Goal: Complete application form

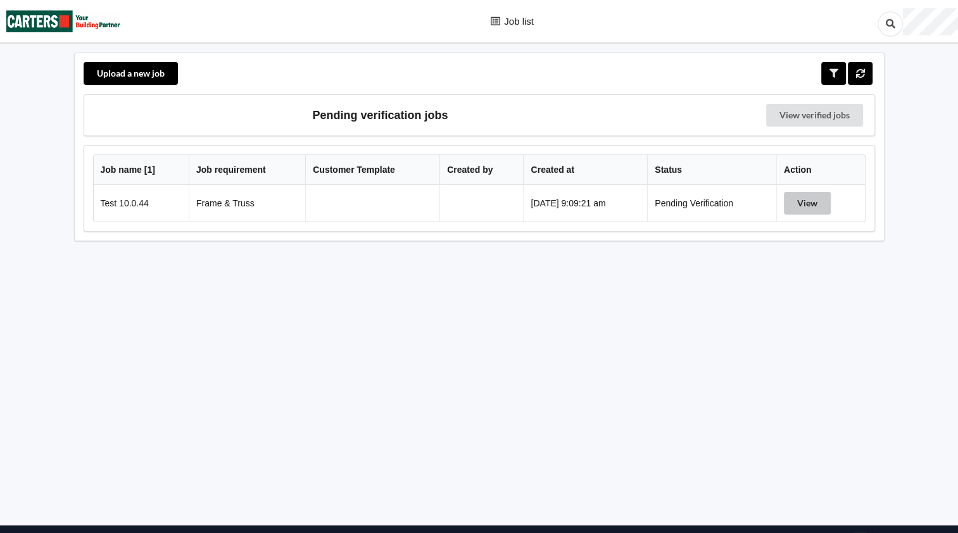
click at [816, 203] on button "View" at bounding box center [807, 203] width 47 height 23
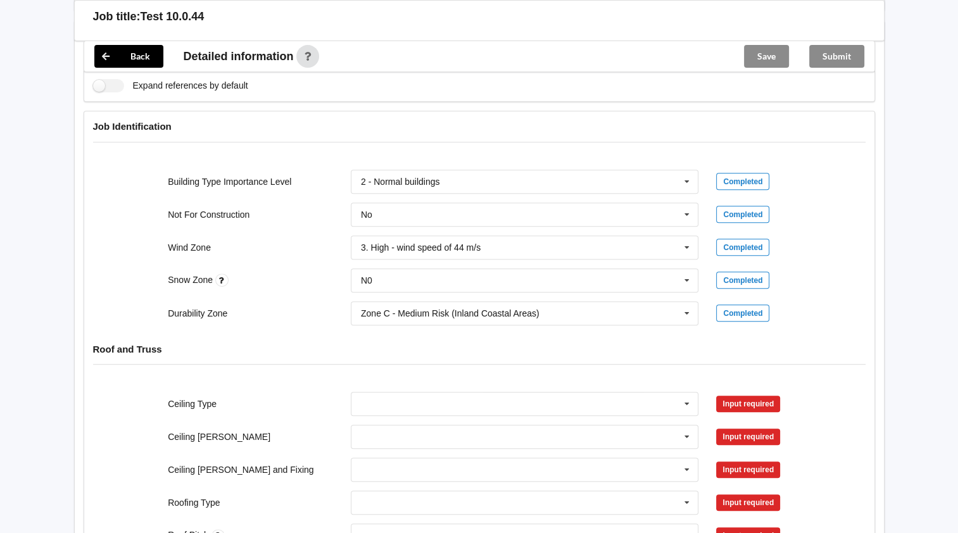
scroll to position [633, 0]
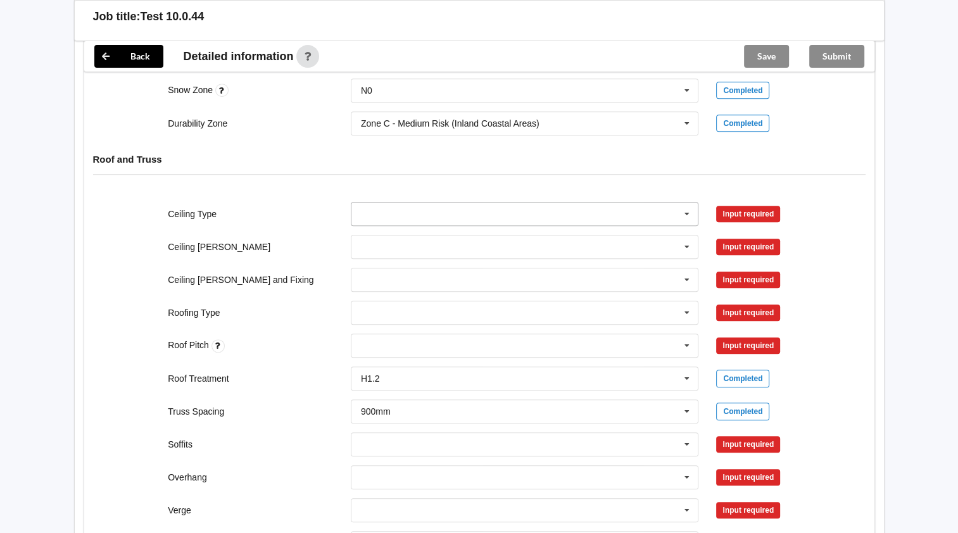
click at [653, 211] on input "text" at bounding box center [525, 214] width 347 height 23
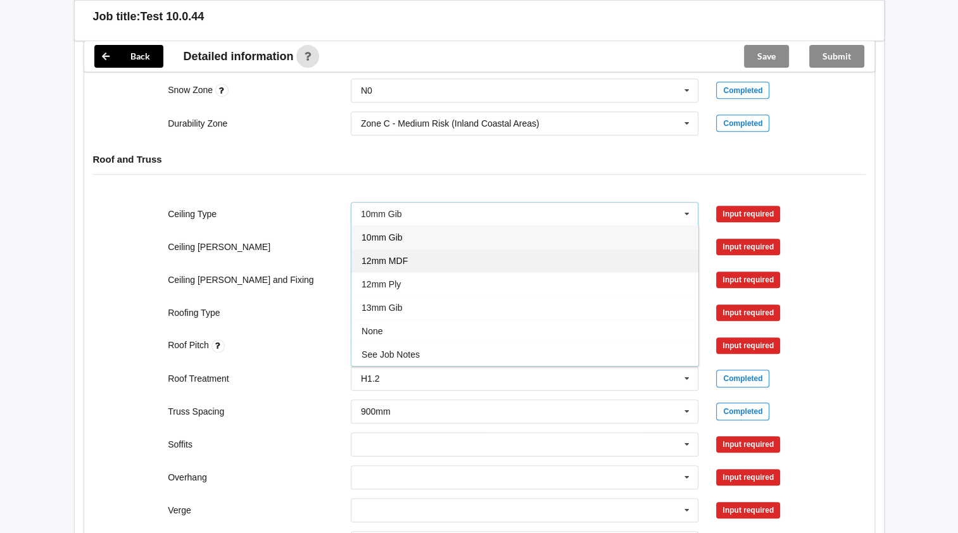
click at [400, 257] on span "12mm MDF" at bounding box center [385, 261] width 46 height 10
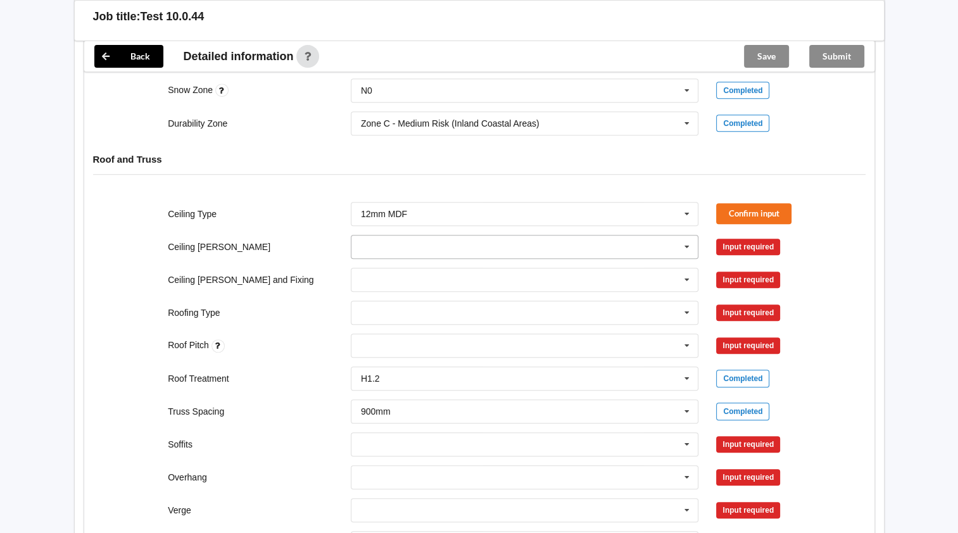
click at [404, 246] on input "text" at bounding box center [525, 247] width 347 height 23
click at [408, 270] on div "400mm" at bounding box center [524, 269] width 347 height 23
click at [415, 275] on input "text" at bounding box center [525, 280] width 347 height 23
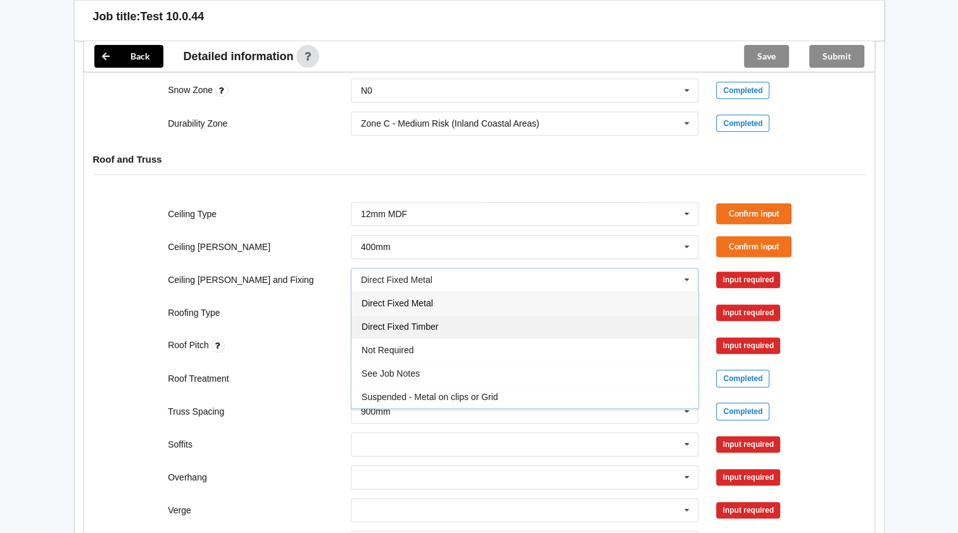
click at [403, 322] on span "Direct Fixed Timber" at bounding box center [400, 327] width 77 height 10
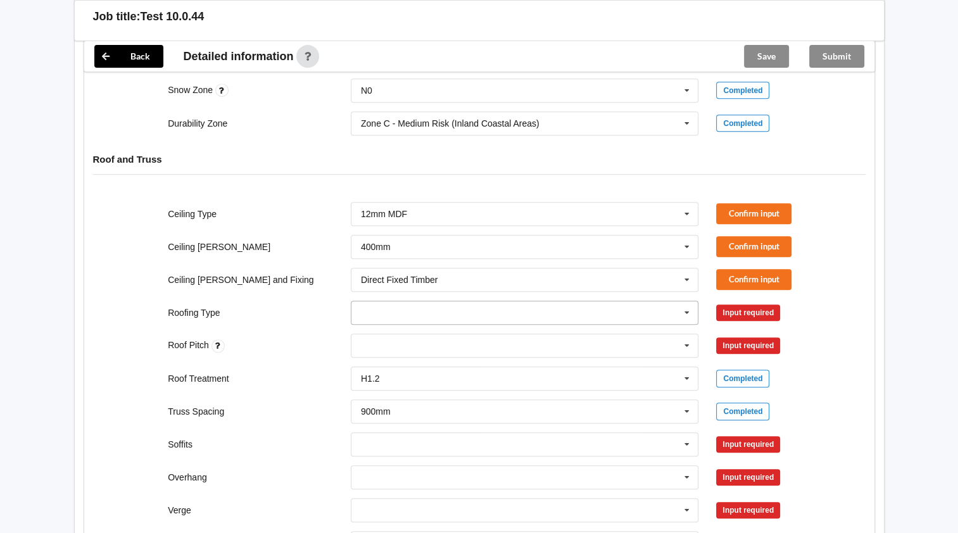
click at [395, 308] on input "text" at bounding box center [525, 312] width 347 height 23
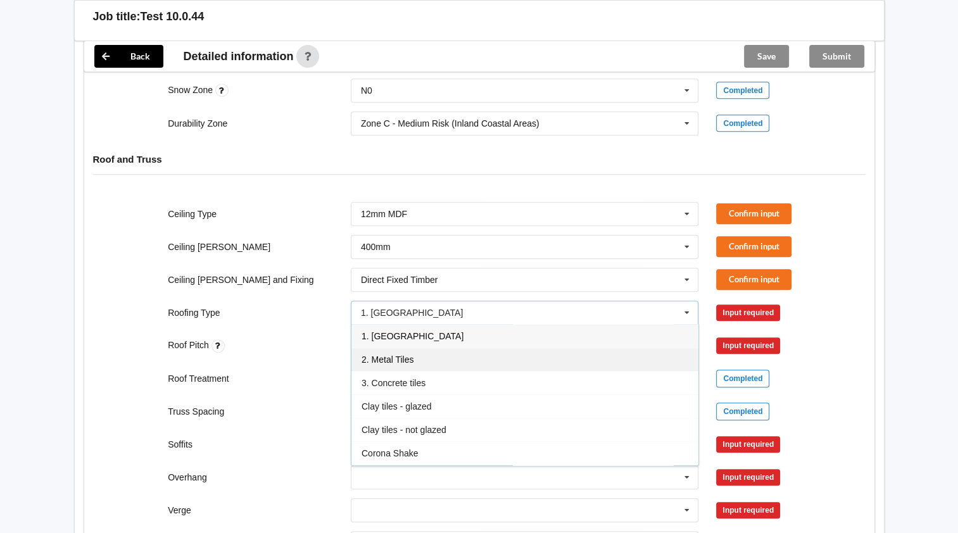
click at [388, 359] on span "2. Metal Tiles" at bounding box center [388, 360] width 52 height 10
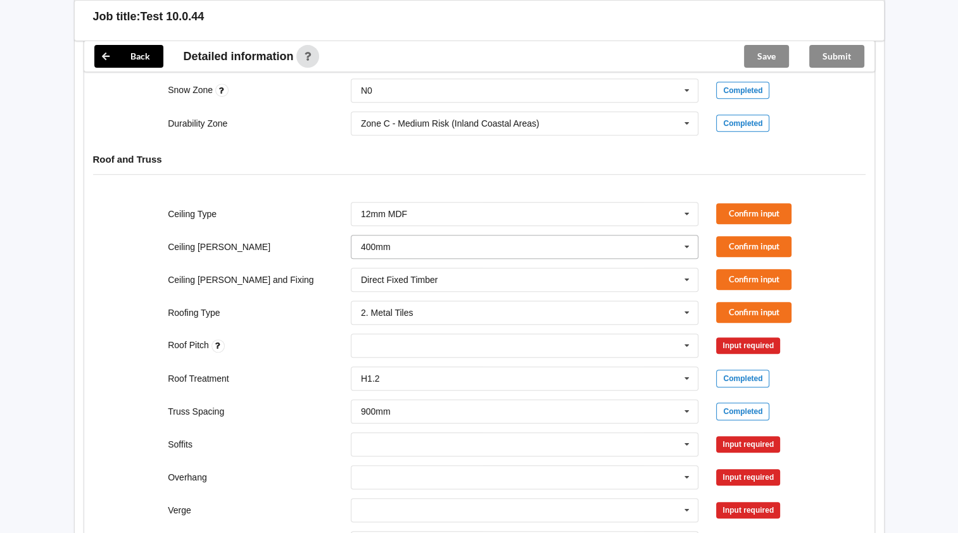
click at [388, 248] on div "400mm" at bounding box center [376, 247] width 30 height 9
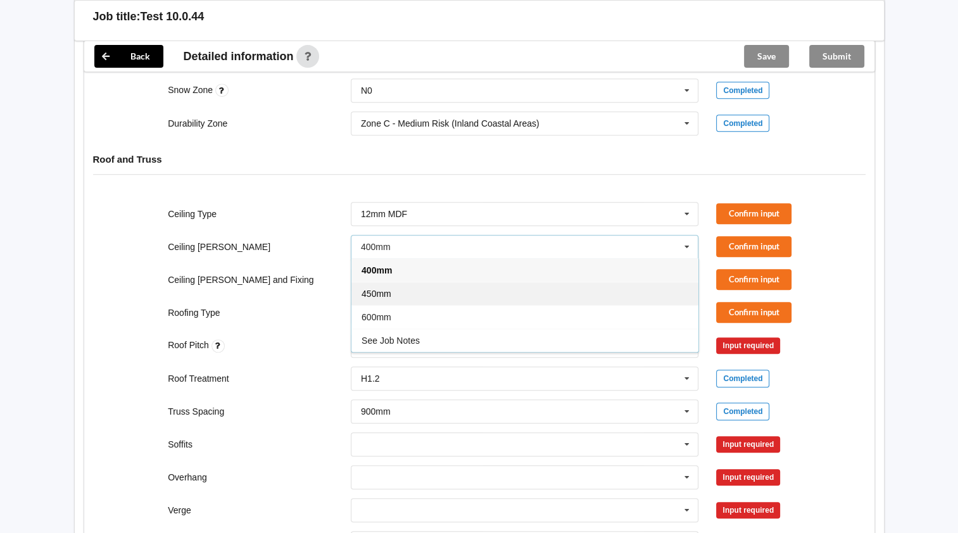
click at [384, 289] on span "450mm" at bounding box center [377, 294] width 30 height 10
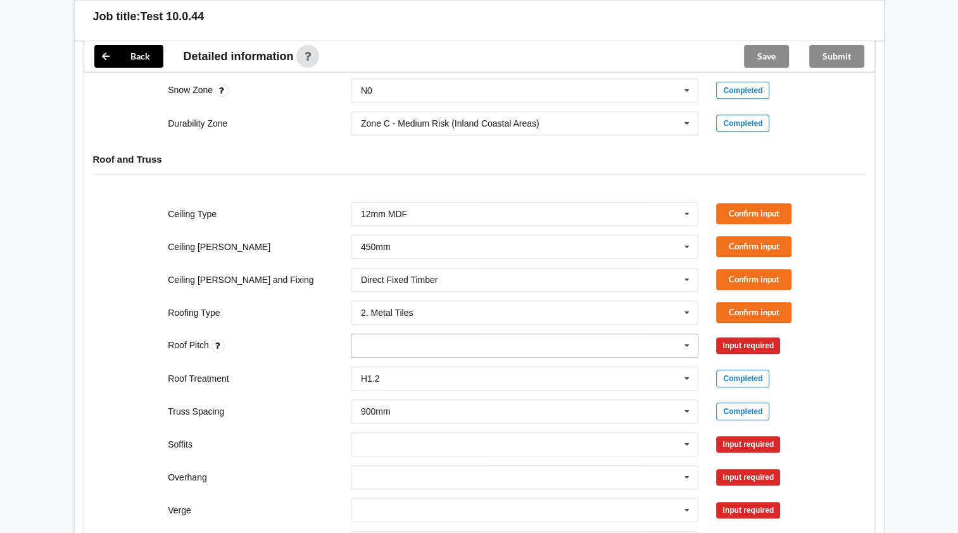
click at [400, 339] on div "None" at bounding box center [525, 346] width 348 height 24
click at [396, 365] on div "None" at bounding box center [524, 368] width 347 height 23
click at [446, 402] on input "text" at bounding box center [525, 411] width 347 height 23
click at [258, 431] on div "Soffits Boxed Multiple Values – See As Per Plan None Raked & Boxed Raked Expose…" at bounding box center [478, 445] width 731 height 42
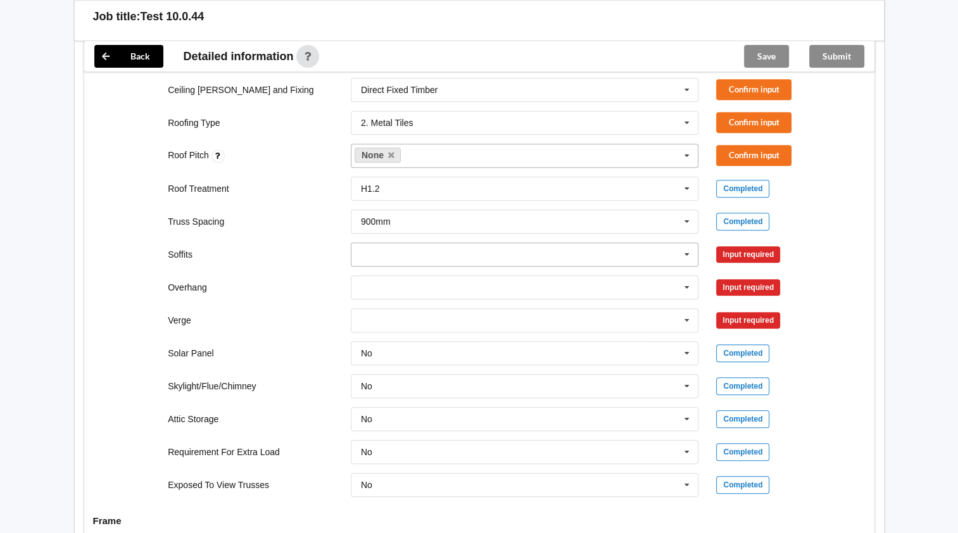
click at [512, 250] on input "text" at bounding box center [525, 254] width 347 height 23
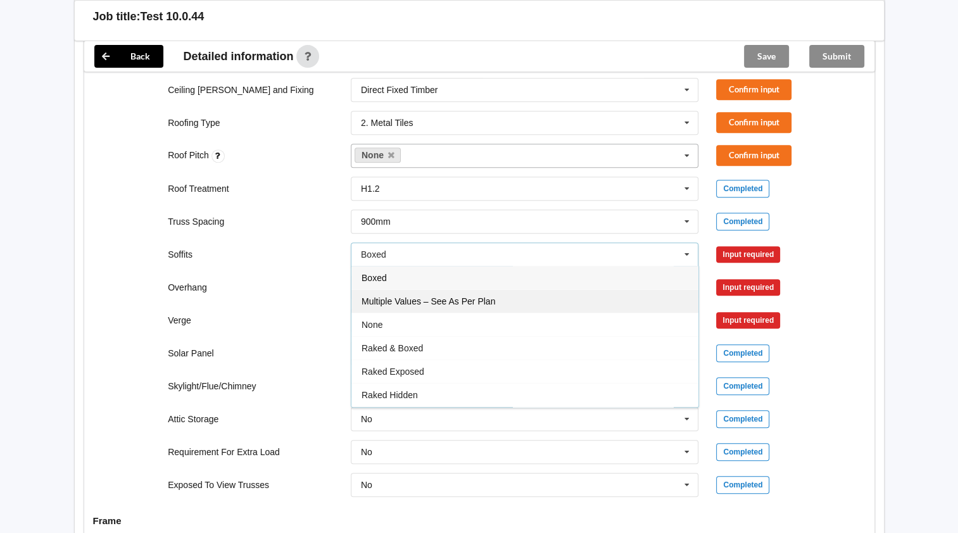
click at [393, 296] on span "Multiple Values – See As Per Plan" at bounding box center [429, 301] width 134 height 10
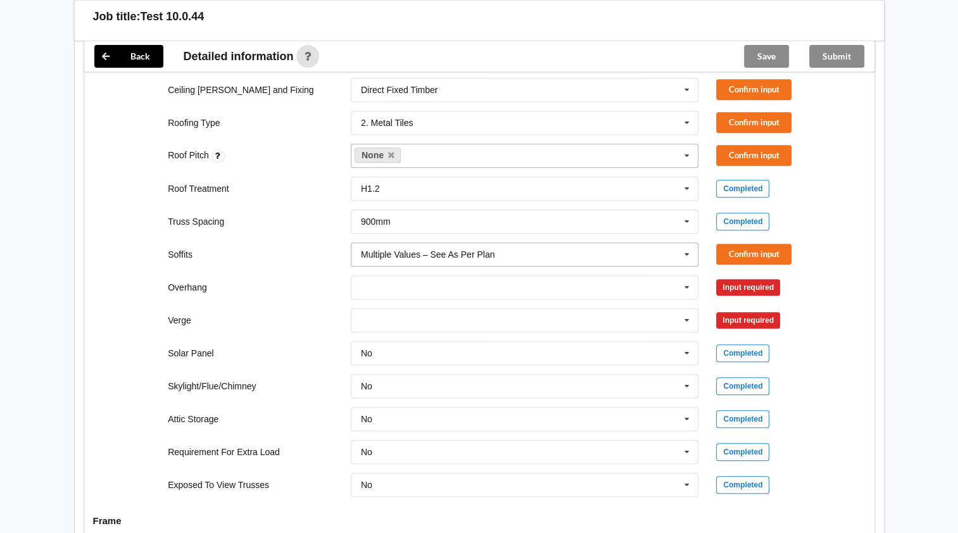
click at [398, 251] on div "Multiple Values – See As Per Plan" at bounding box center [428, 254] width 134 height 9
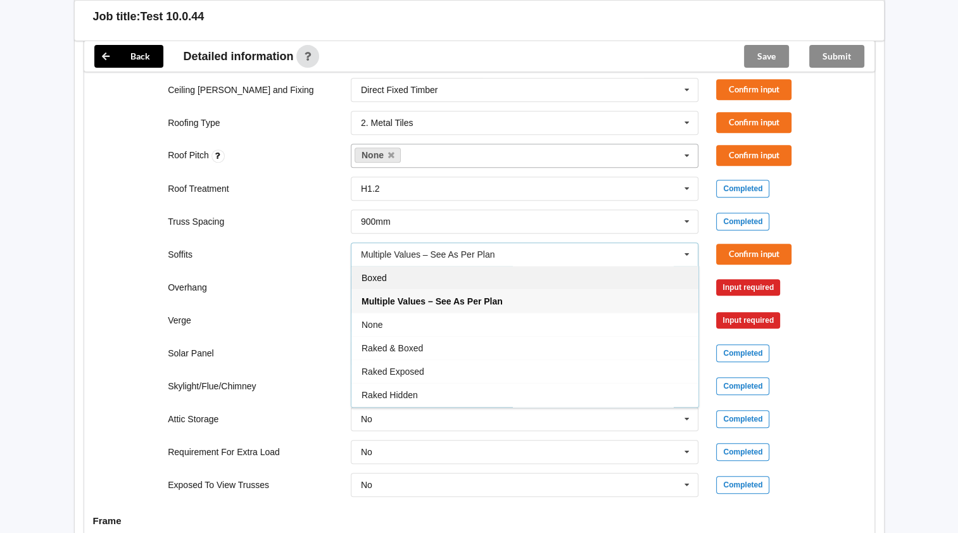
click at [391, 274] on div "Boxed" at bounding box center [524, 277] width 347 height 23
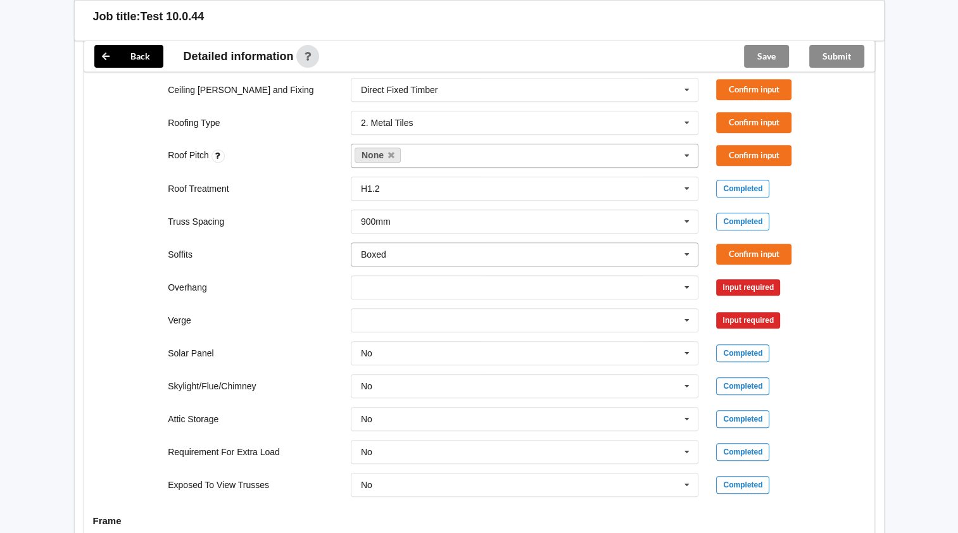
click at [391, 276] on input "text" at bounding box center [525, 287] width 347 height 23
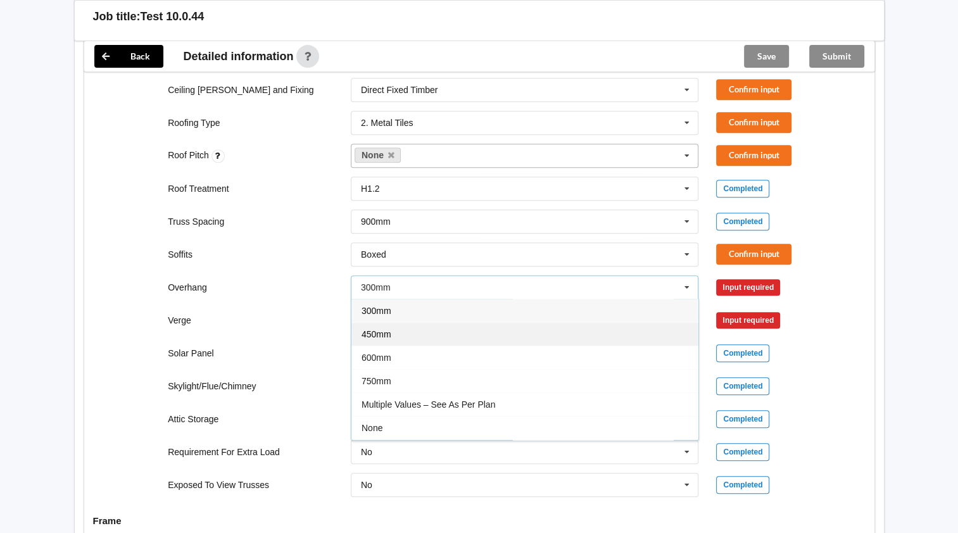
click at [383, 333] on span "450mm" at bounding box center [377, 334] width 30 height 10
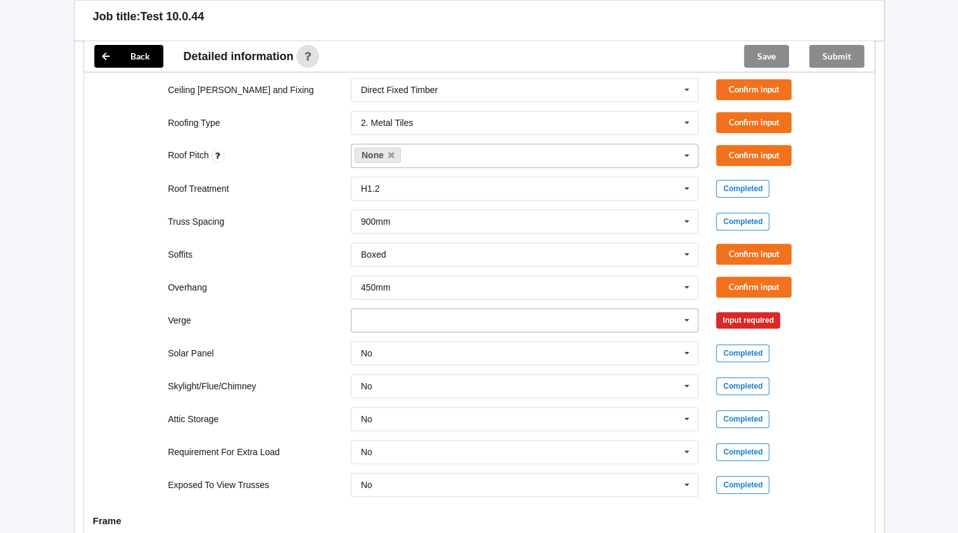
click at [367, 315] on input "text" at bounding box center [525, 320] width 347 height 23
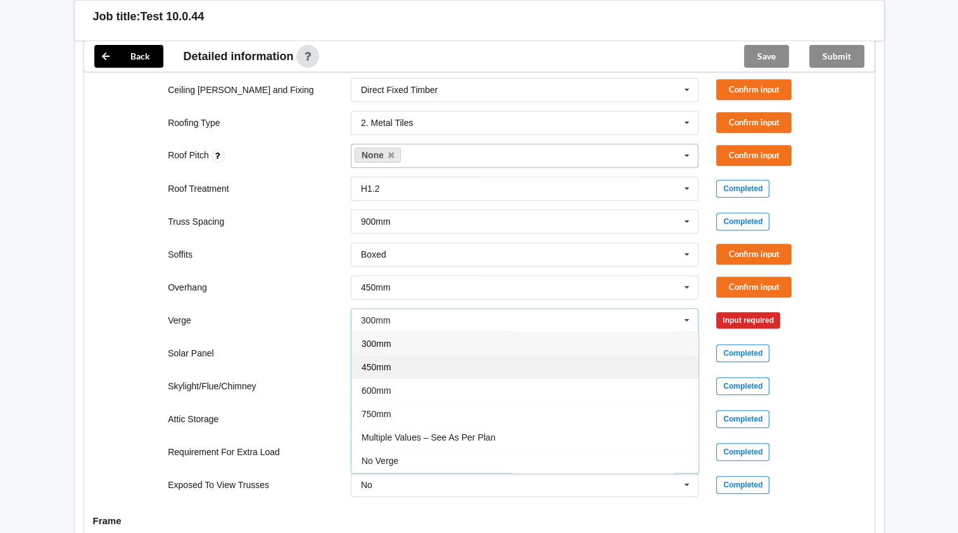
click at [377, 371] on div "450mm" at bounding box center [524, 366] width 347 height 23
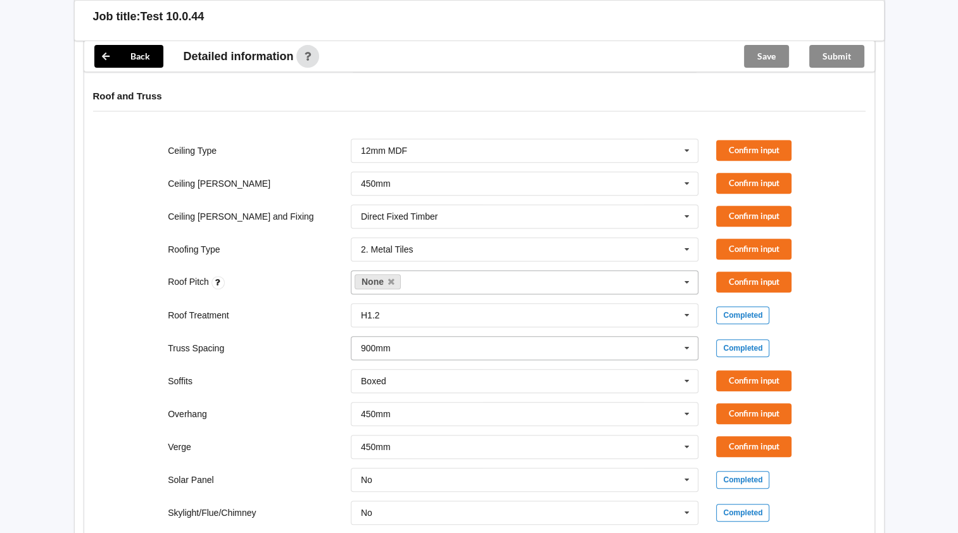
scroll to position [633, 0]
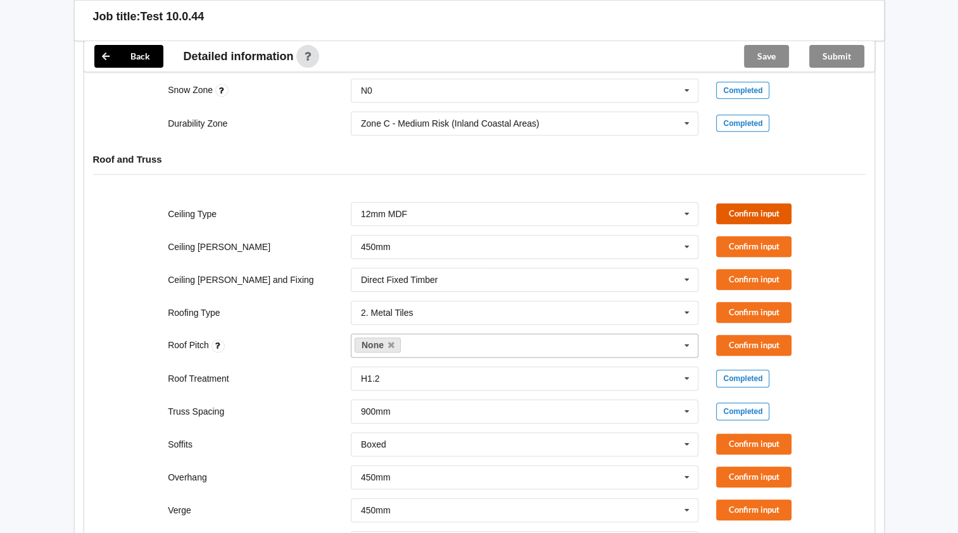
click at [779, 206] on button "Confirm input" at bounding box center [753, 213] width 75 height 21
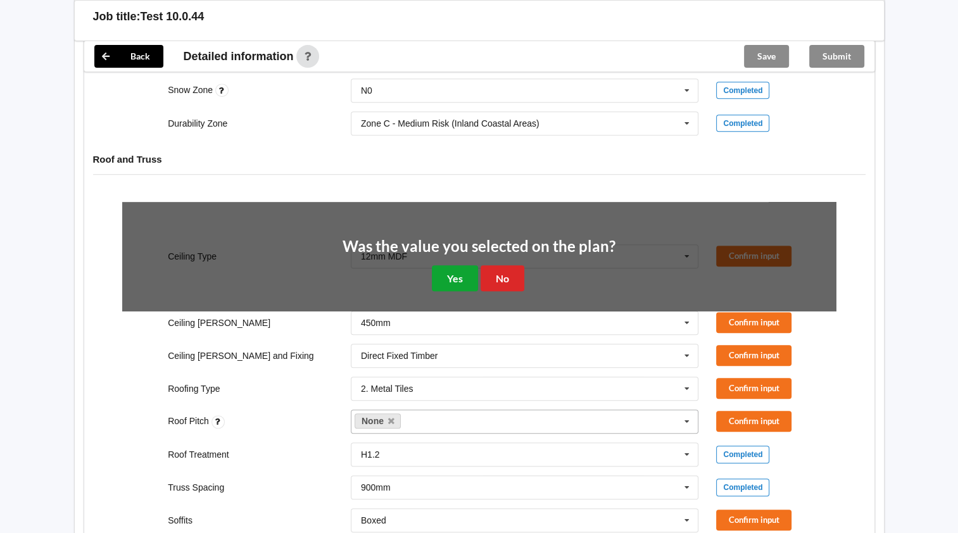
click at [443, 268] on button "Yes" at bounding box center [455, 278] width 46 height 26
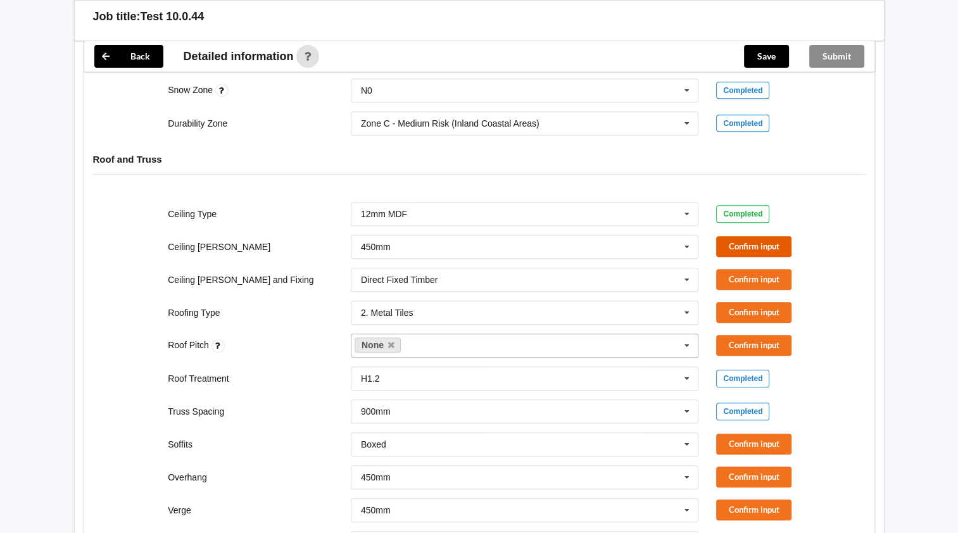
click at [773, 244] on button "Confirm input" at bounding box center [753, 246] width 75 height 21
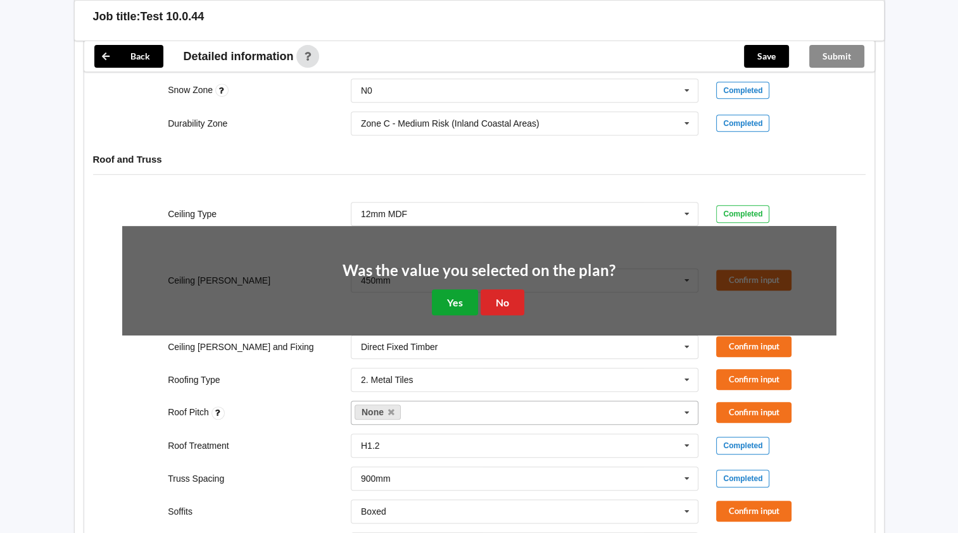
click at [447, 293] on button "Yes" at bounding box center [455, 302] width 46 height 26
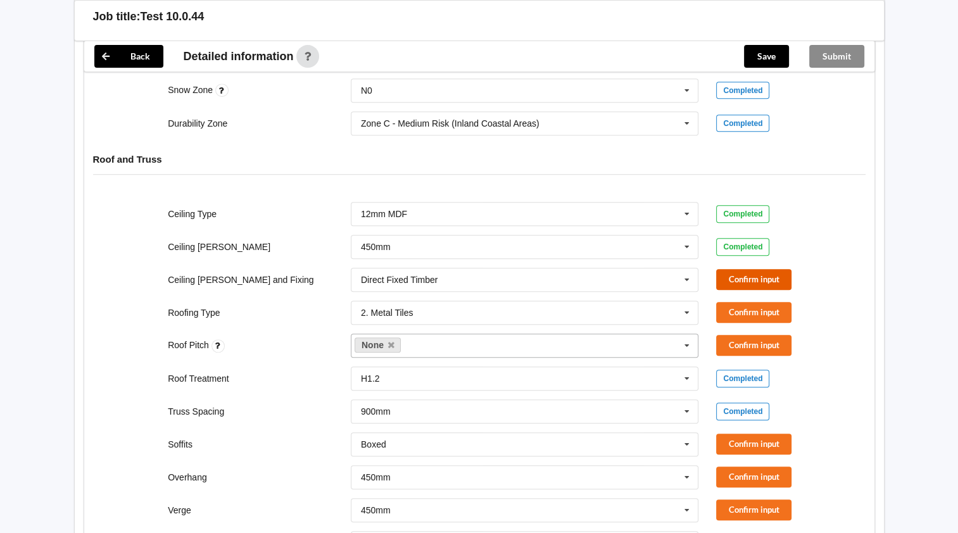
click at [782, 284] on button "Confirm input" at bounding box center [753, 279] width 75 height 21
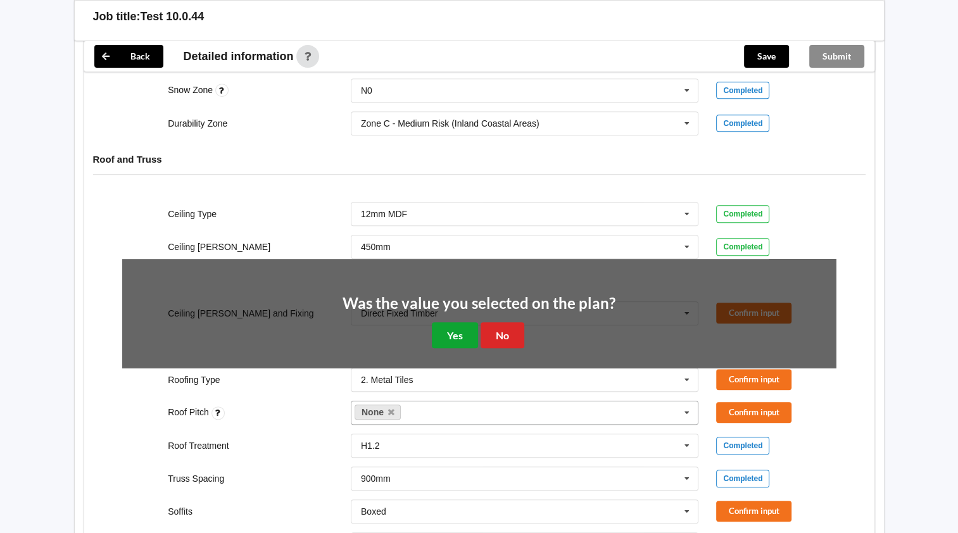
click at [453, 328] on button "Yes" at bounding box center [455, 335] width 46 height 26
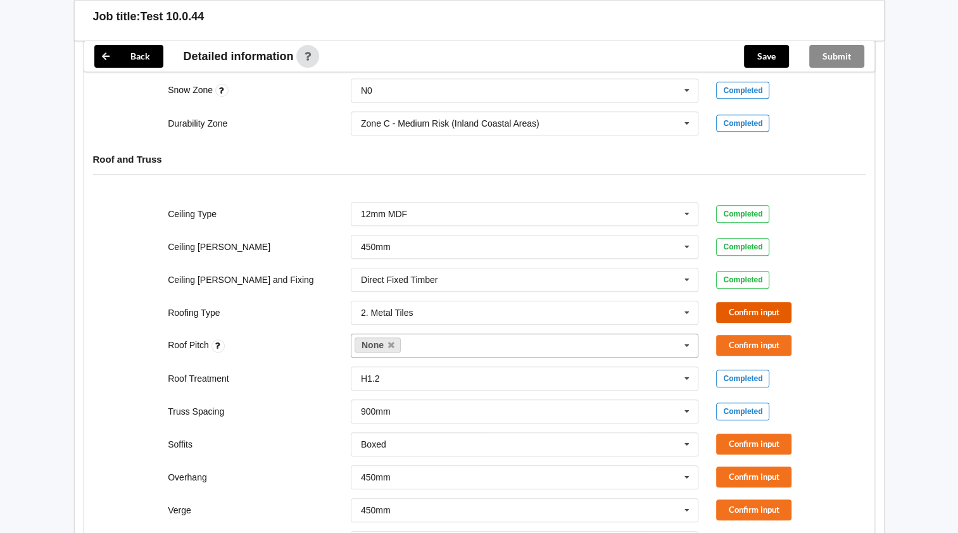
click at [733, 305] on button "Confirm input" at bounding box center [753, 312] width 75 height 21
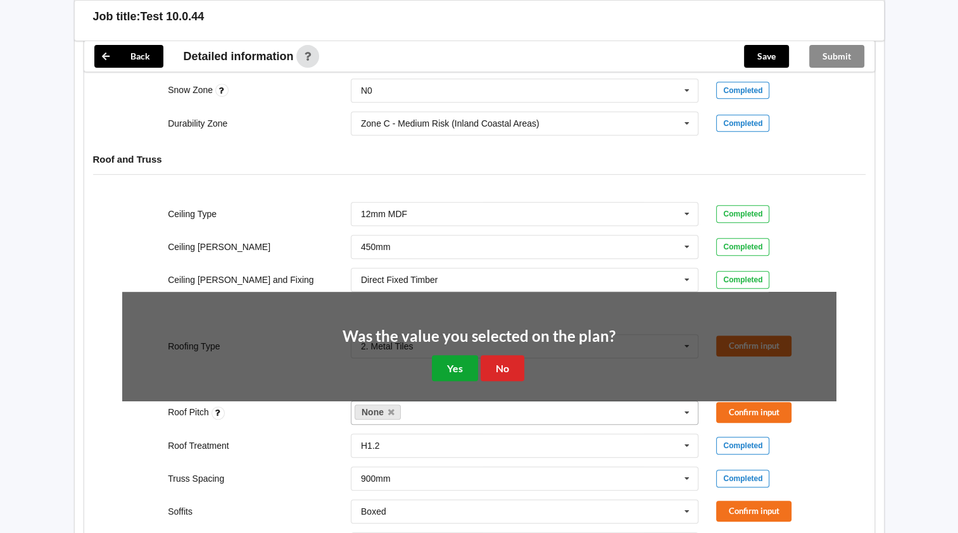
click at [452, 368] on button "Yes" at bounding box center [455, 368] width 46 height 26
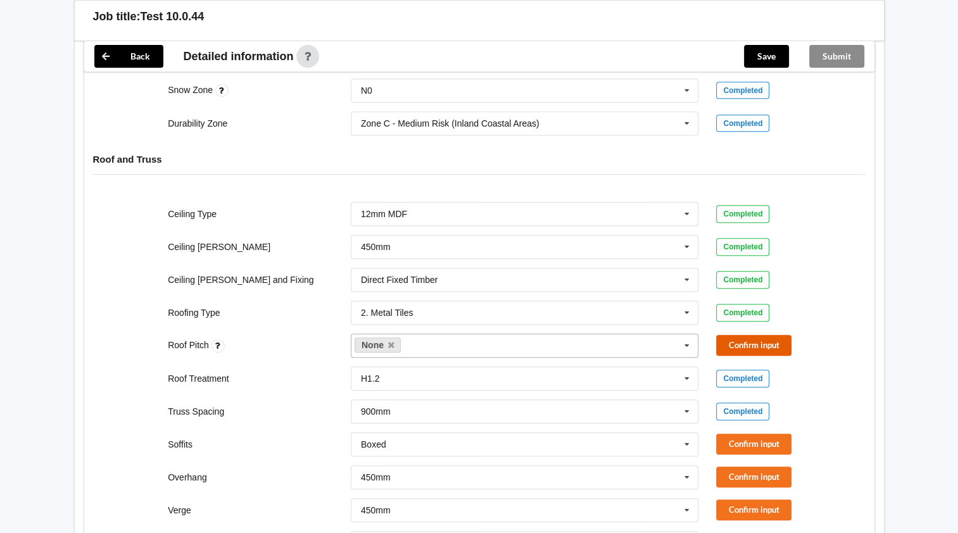
click at [768, 337] on button "Confirm input" at bounding box center [753, 345] width 75 height 21
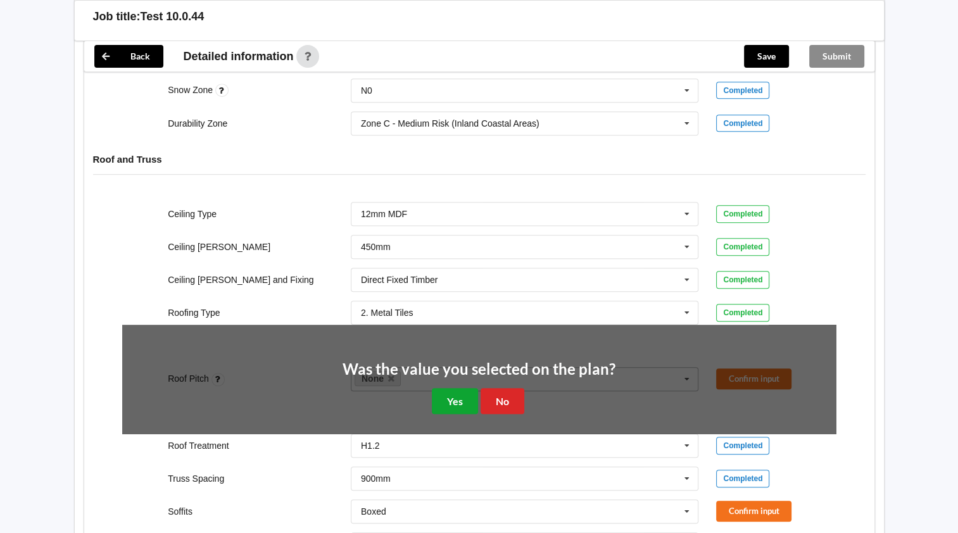
click at [444, 389] on button "Yes" at bounding box center [455, 401] width 46 height 26
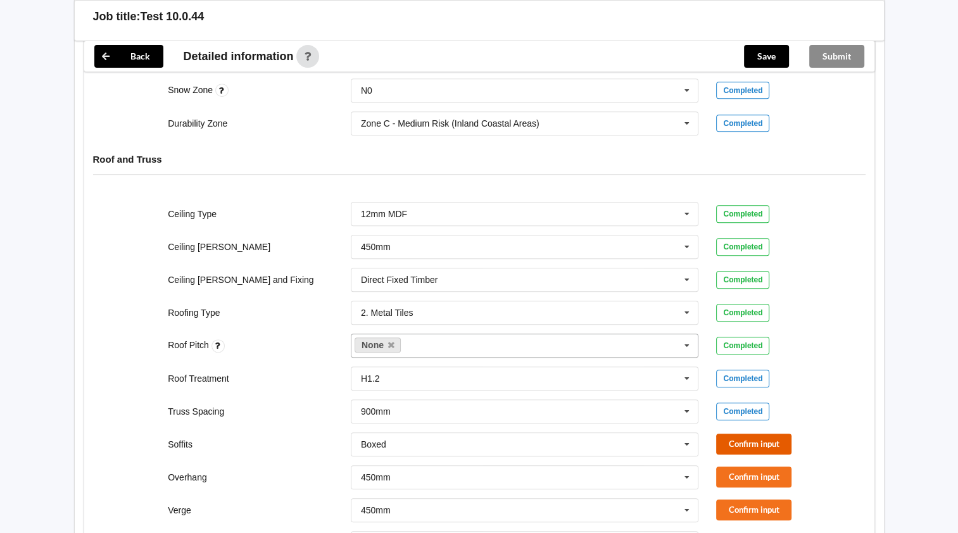
click at [776, 440] on button "Confirm input" at bounding box center [753, 444] width 75 height 21
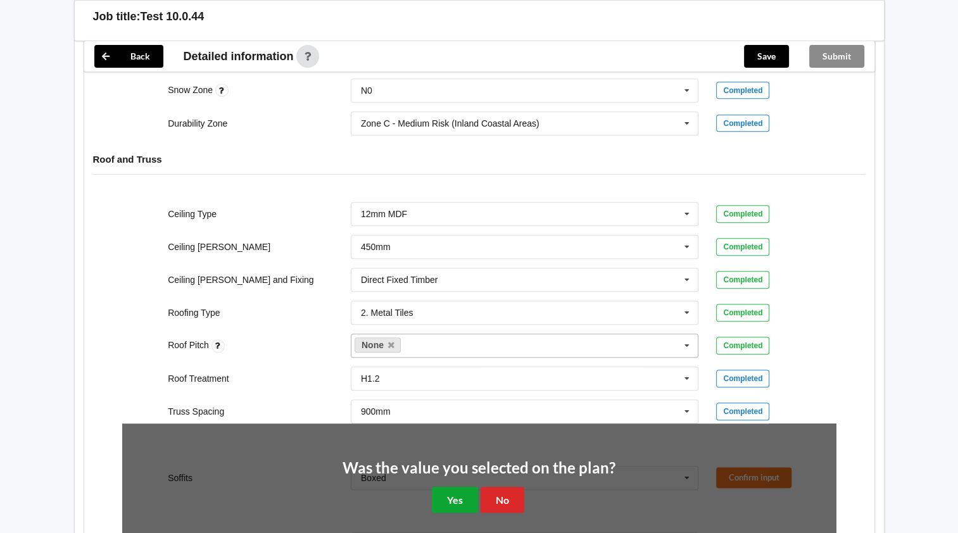
click at [461, 500] on button "Yes" at bounding box center [455, 500] width 46 height 26
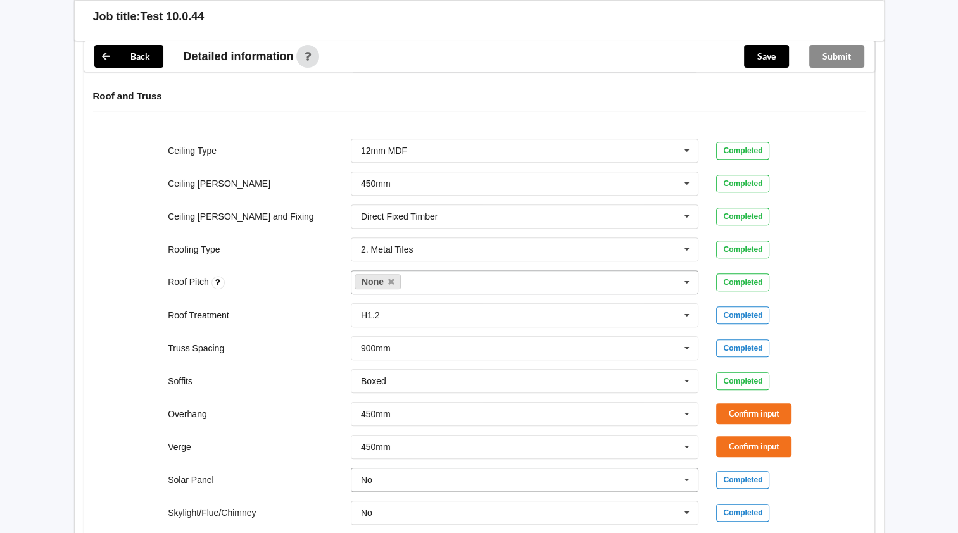
scroll to position [887, 0]
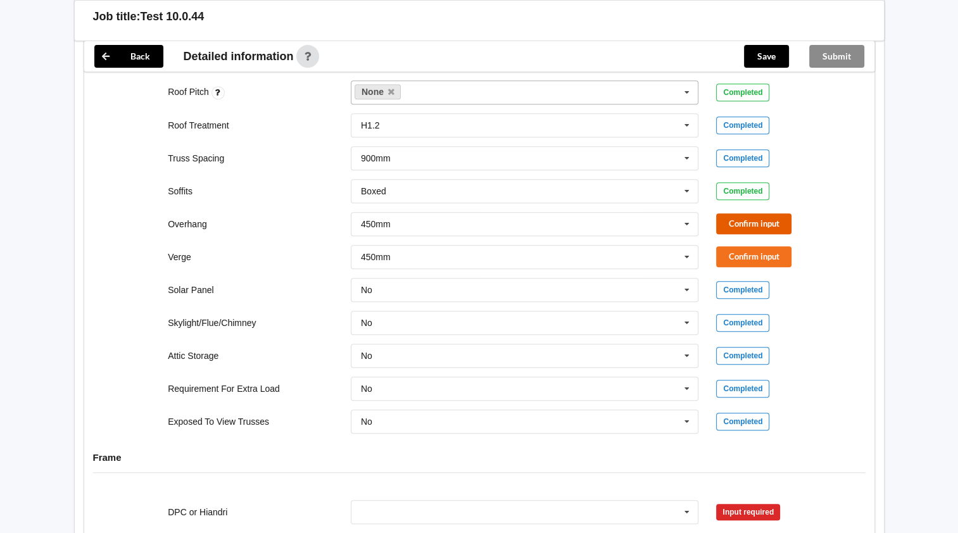
click at [771, 218] on button "Confirm input" at bounding box center [753, 223] width 75 height 21
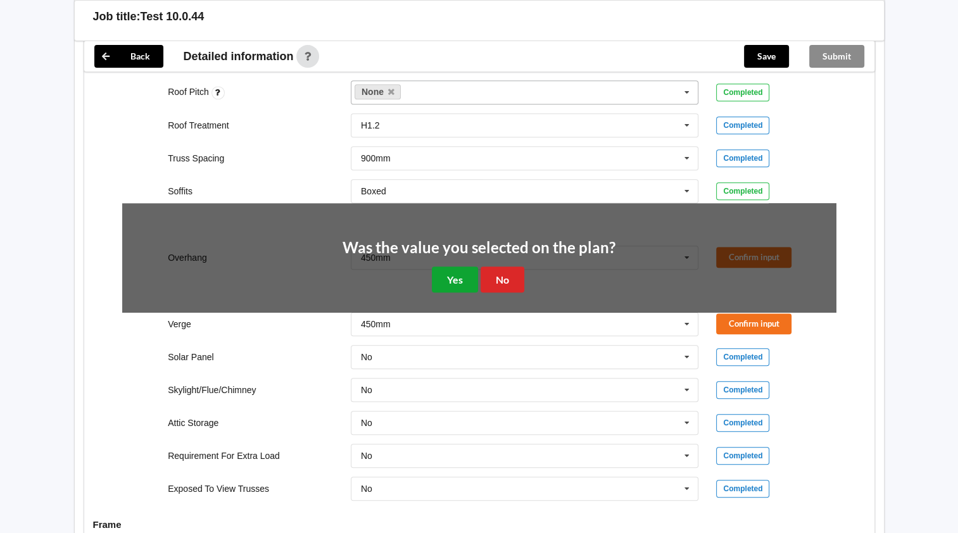
click at [462, 279] on button "Yes" at bounding box center [455, 280] width 46 height 26
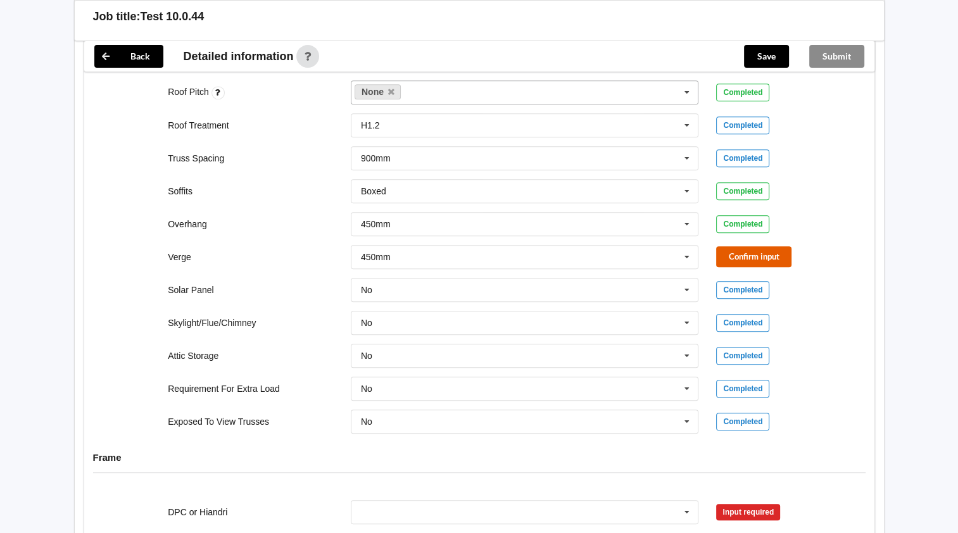
click at [752, 253] on button "Confirm input" at bounding box center [753, 256] width 75 height 21
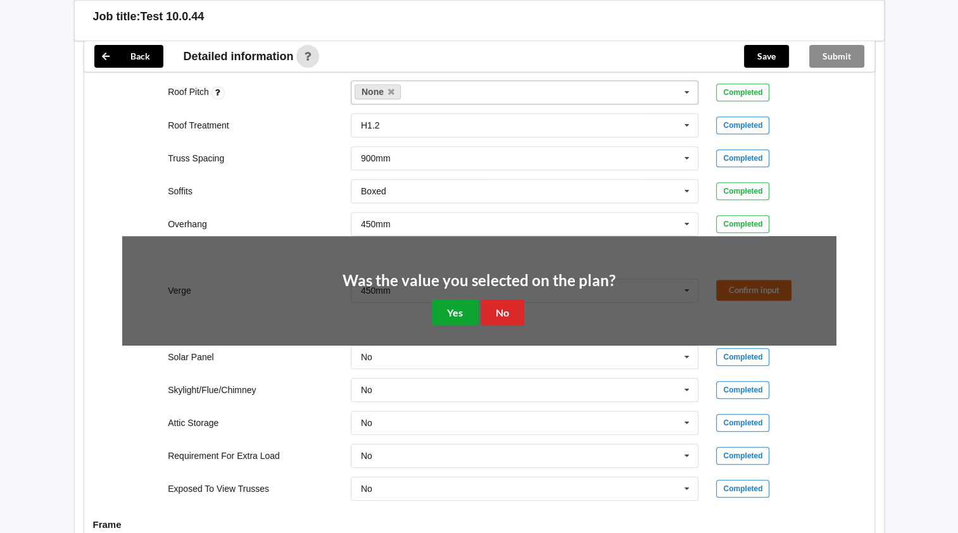
click at [447, 308] on button "Yes" at bounding box center [455, 313] width 46 height 26
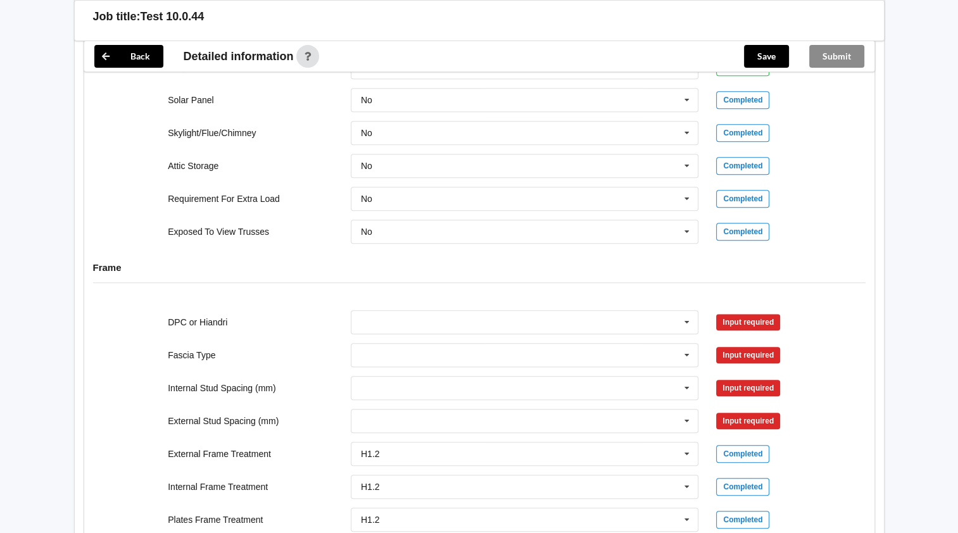
scroll to position [1203, 0]
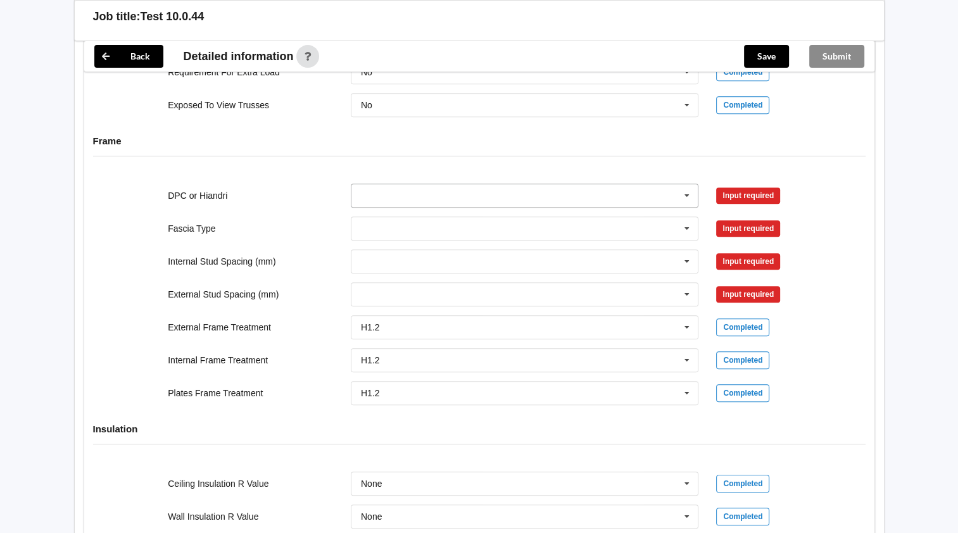
click at [643, 196] on input "text" at bounding box center [525, 195] width 347 height 23
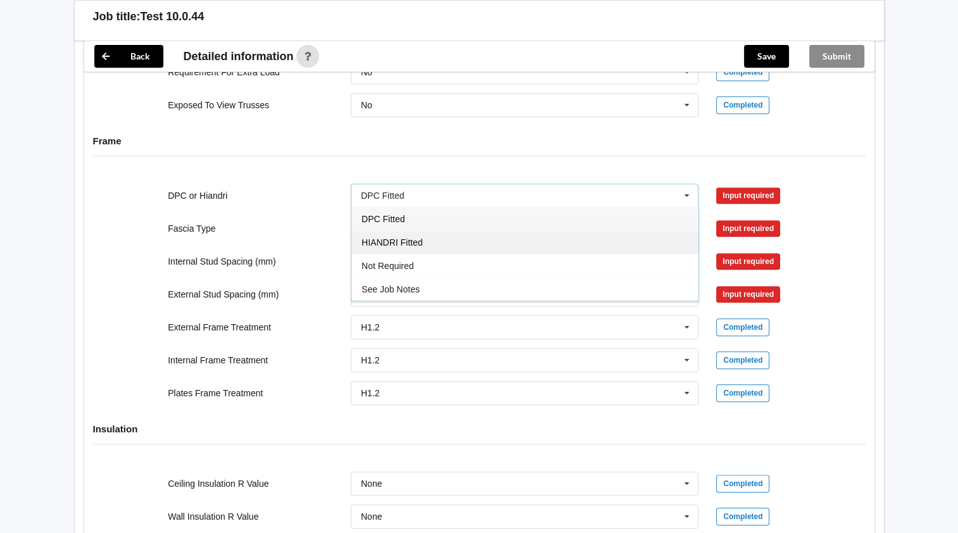
click at [409, 237] on span "HIANDRI Fitted" at bounding box center [392, 242] width 61 height 10
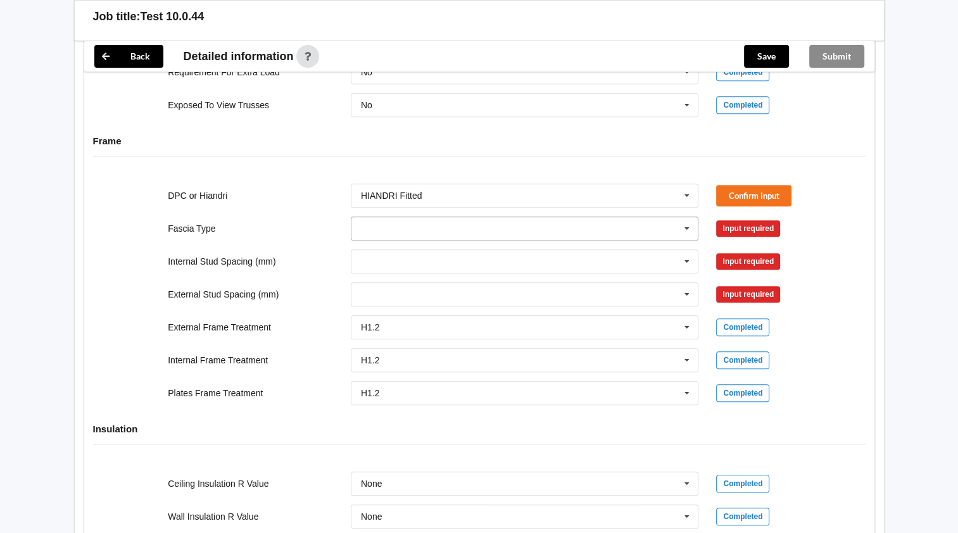
click at [413, 227] on input "text" at bounding box center [525, 228] width 347 height 23
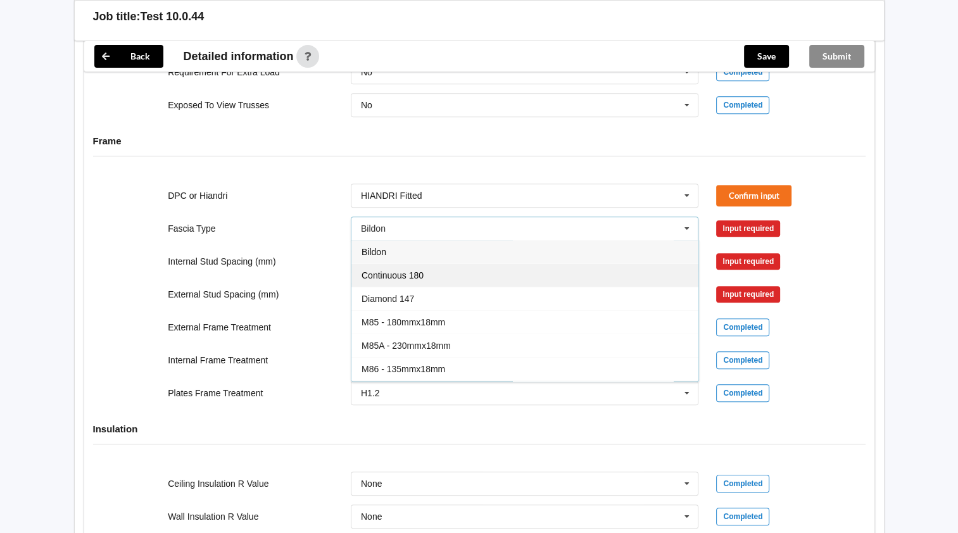
click at [410, 267] on div "Continuous 180" at bounding box center [524, 274] width 347 height 23
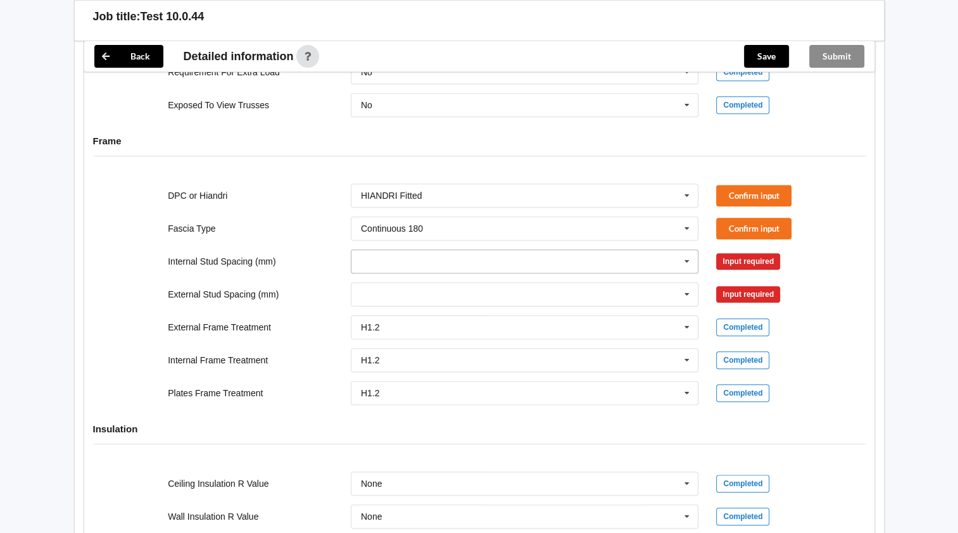
click at [410, 261] on input "text" at bounding box center [525, 261] width 347 height 23
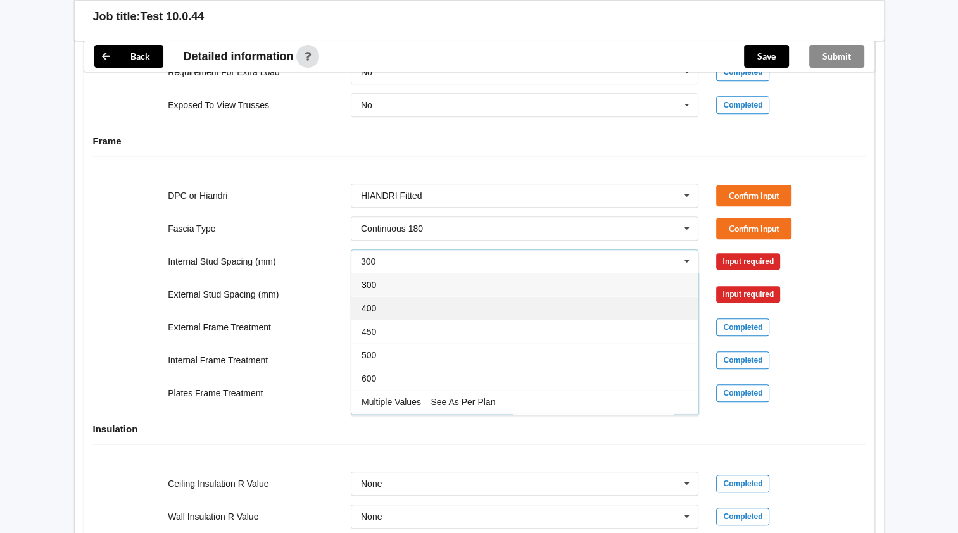
click at [407, 298] on div "400" at bounding box center [524, 307] width 347 height 23
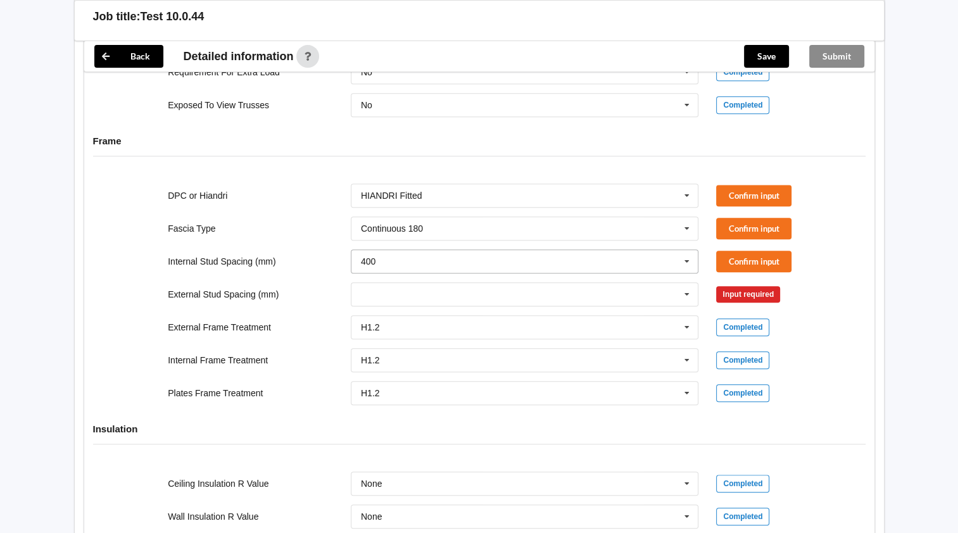
click at [407, 298] on input "text" at bounding box center [525, 294] width 347 height 23
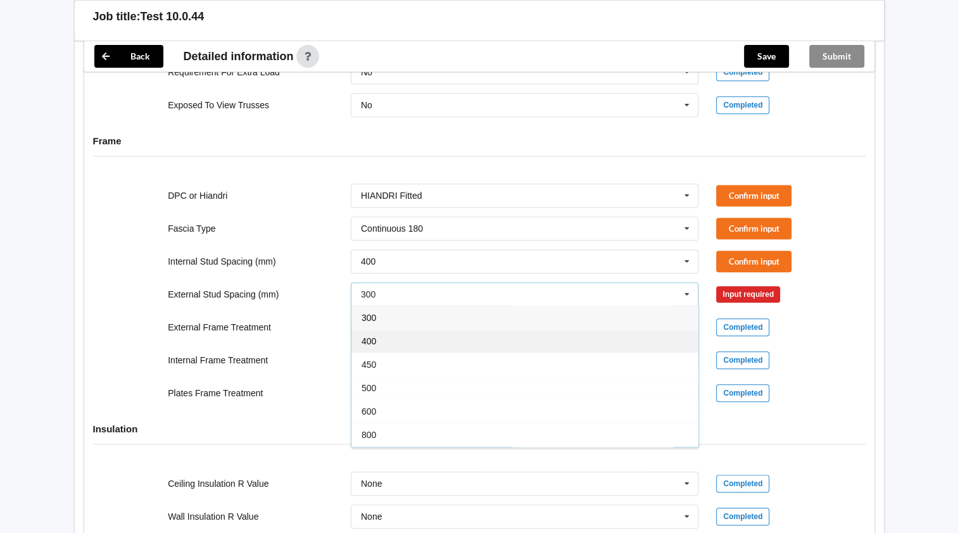
click at [396, 333] on div "400" at bounding box center [524, 340] width 347 height 23
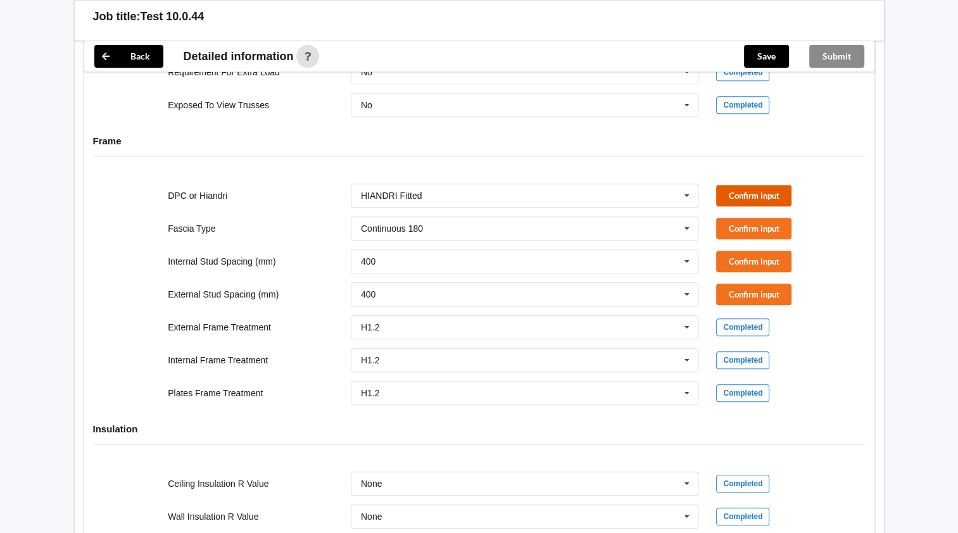
click at [763, 187] on button "Confirm input" at bounding box center [753, 195] width 75 height 21
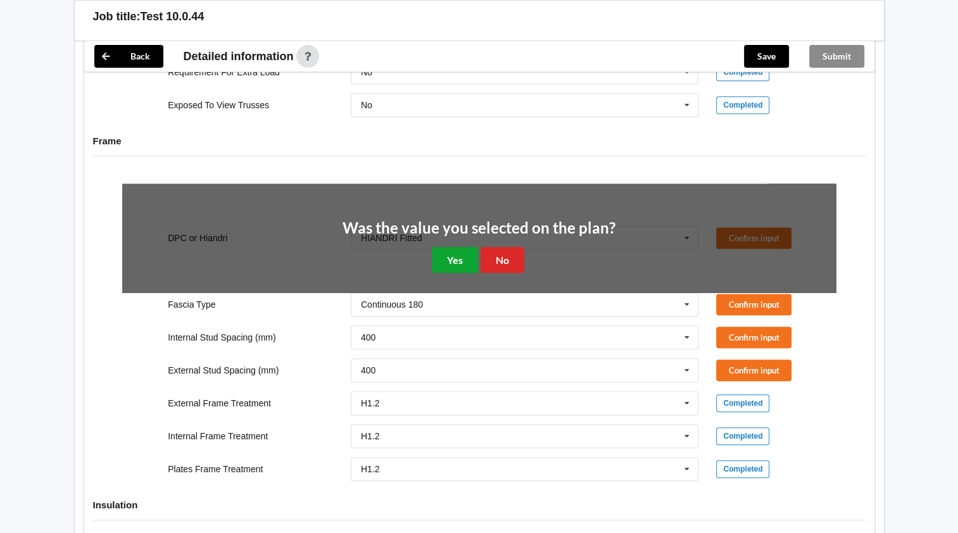
click at [455, 248] on button "Yes" at bounding box center [455, 260] width 46 height 26
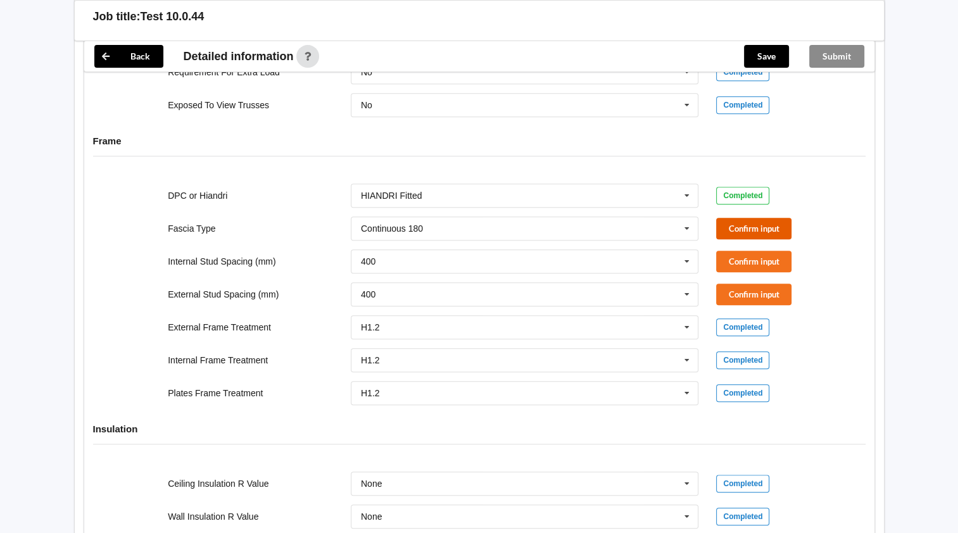
click at [761, 233] on button "Confirm input" at bounding box center [753, 228] width 75 height 21
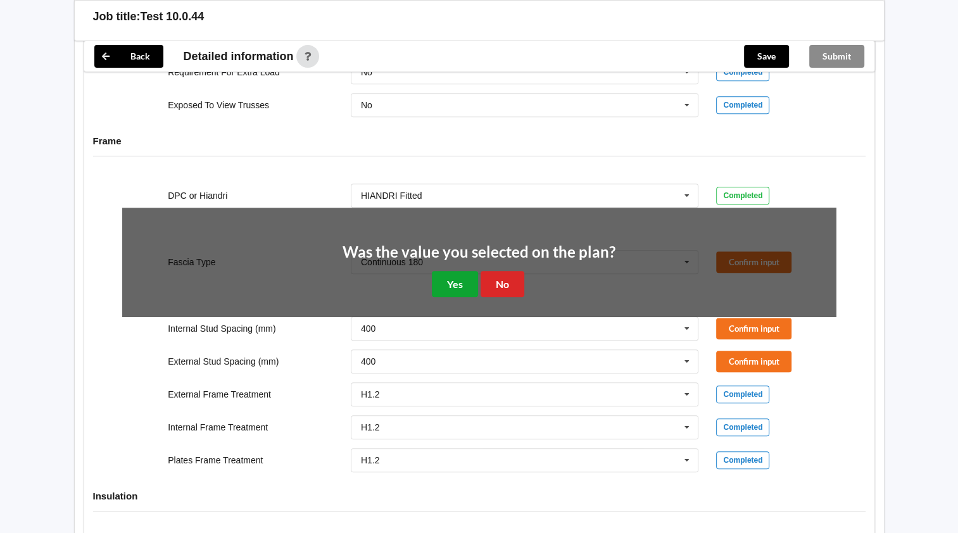
click at [444, 276] on button "Yes" at bounding box center [455, 284] width 46 height 26
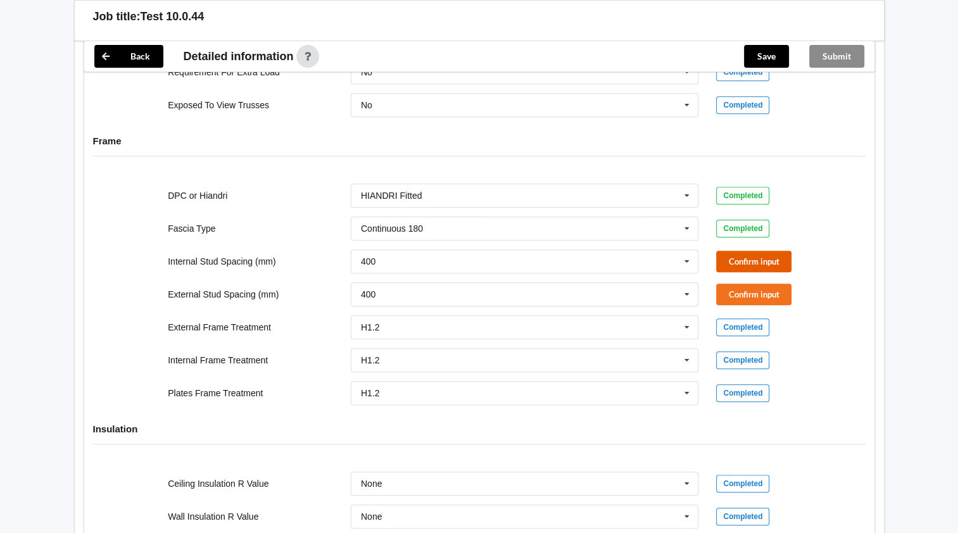
click at [779, 251] on button "Confirm input" at bounding box center [753, 261] width 75 height 21
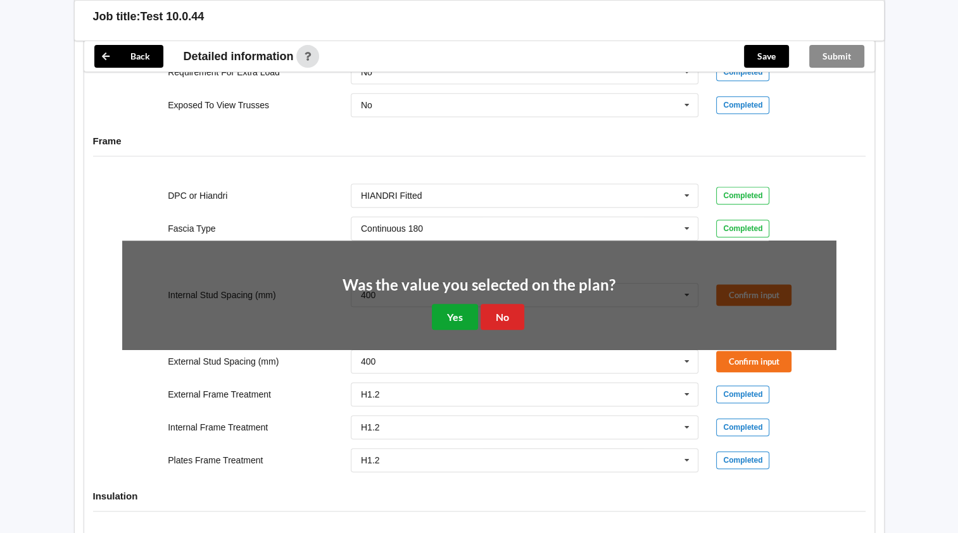
click at [457, 308] on button "Yes" at bounding box center [455, 317] width 46 height 26
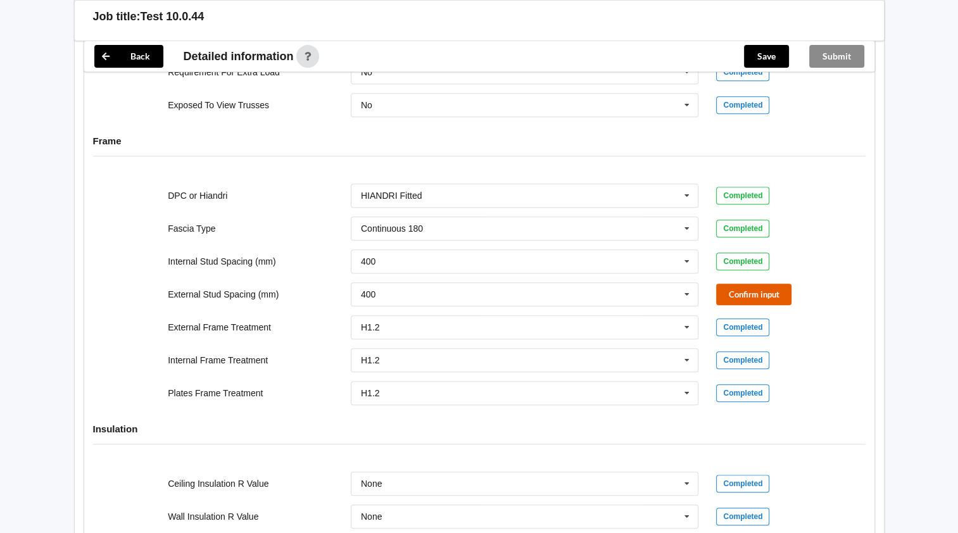
click at [763, 292] on button "Confirm input" at bounding box center [753, 294] width 75 height 21
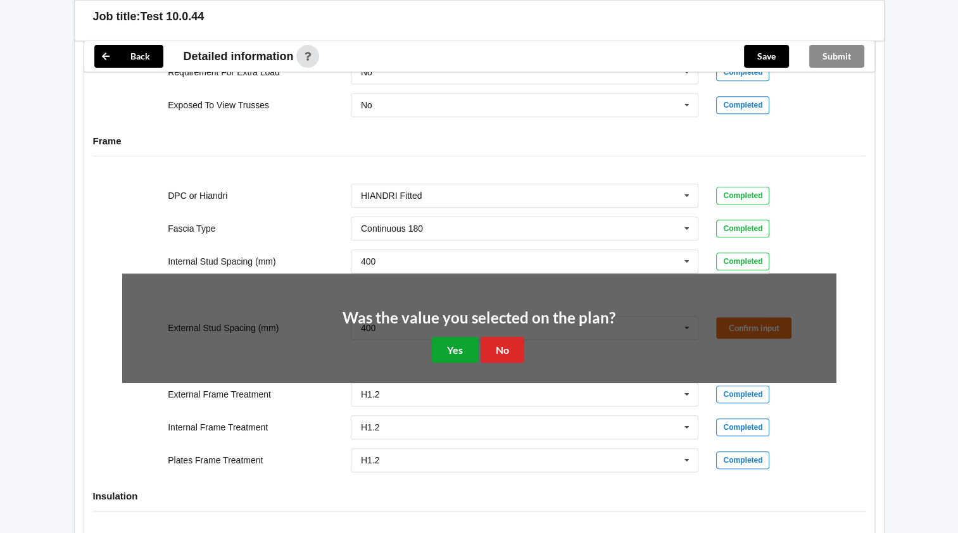
click at [467, 343] on button "Yes" at bounding box center [455, 350] width 46 height 26
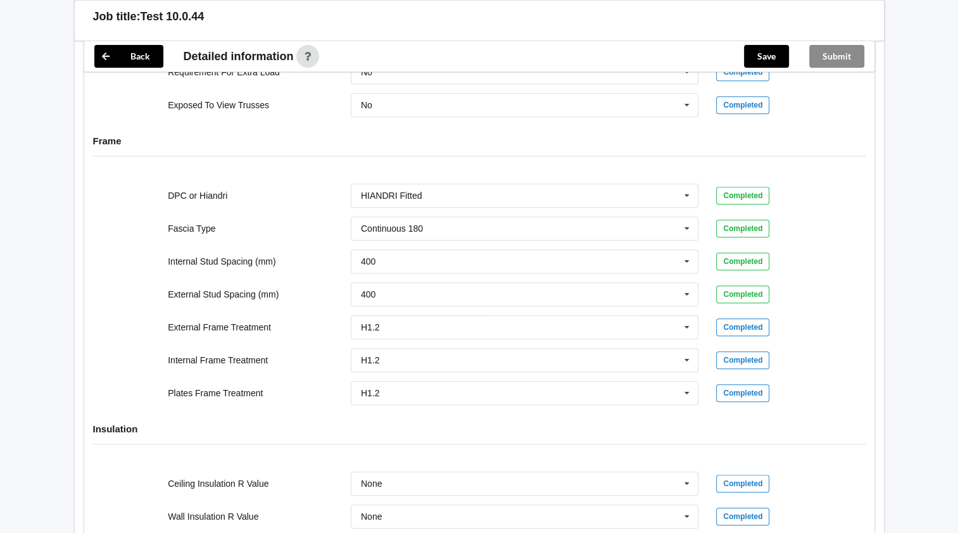
scroll to position [1409, 0]
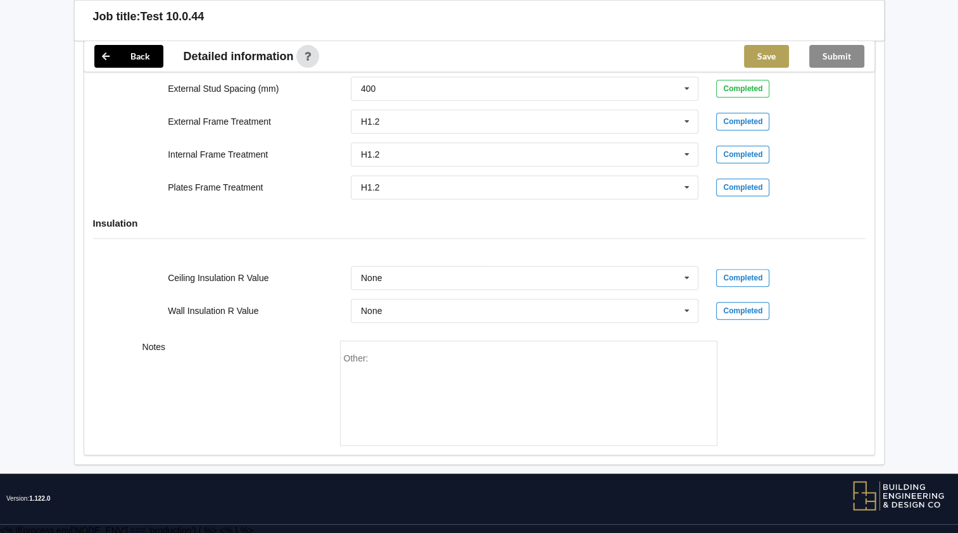
click at [776, 53] on button "Save" at bounding box center [766, 56] width 45 height 23
click at [834, 50] on button "Submit" at bounding box center [836, 56] width 55 height 23
